Goal: Find specific page/section: Find specific page/section

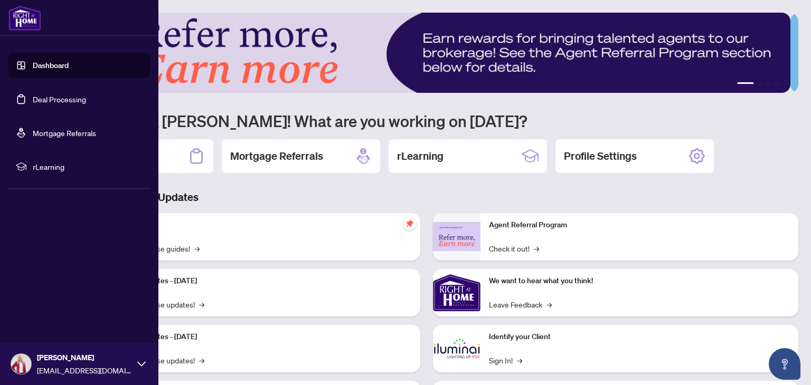
click at [33, 97] on link "Deal Processing" at bounding box center [59, 100] width 53 height 10
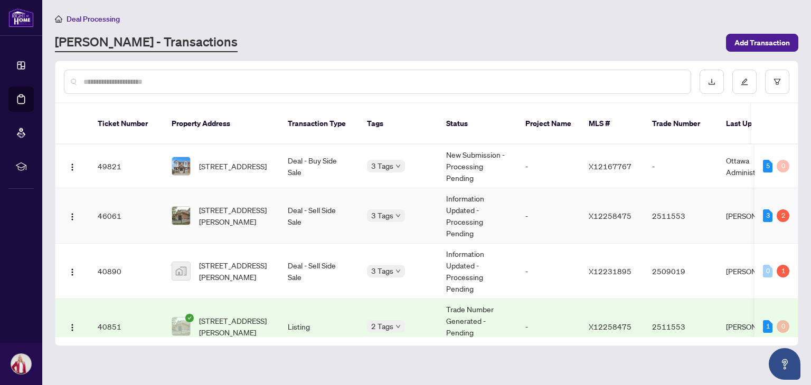
scroll to position [106, 0]
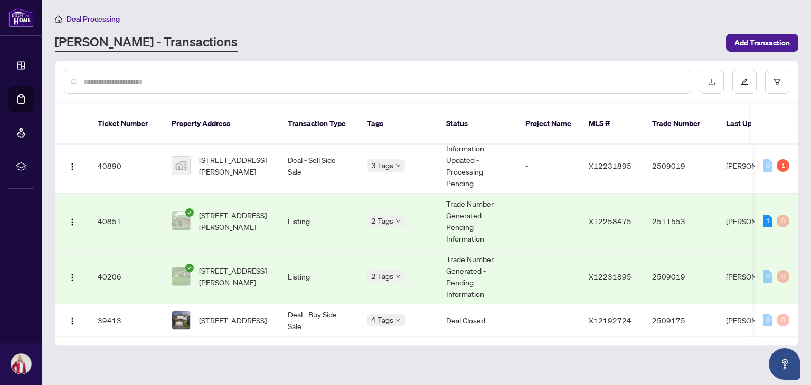
click at [223, 249] on td "3 Mancil Dr, Ottawa, Ontario K2J 2K5, Canada" at bounding box center [221, 276] width 116 height 55
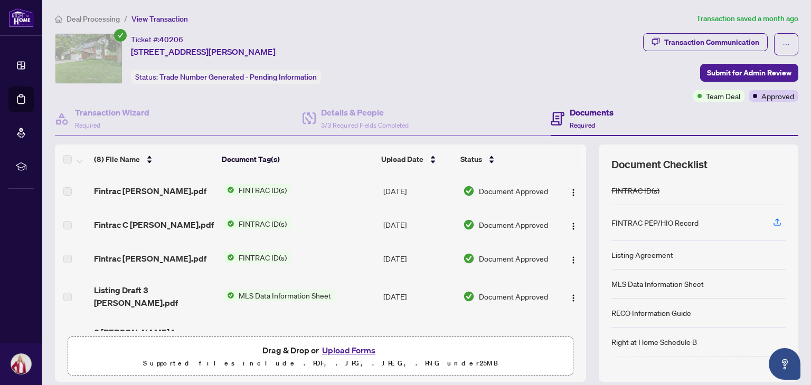
click at [574, 108] on h4 "Documents" at bounding box center [592, 112] width 44 height 13
